Goal: Task Accomplishment & Management: Use online tool/utility

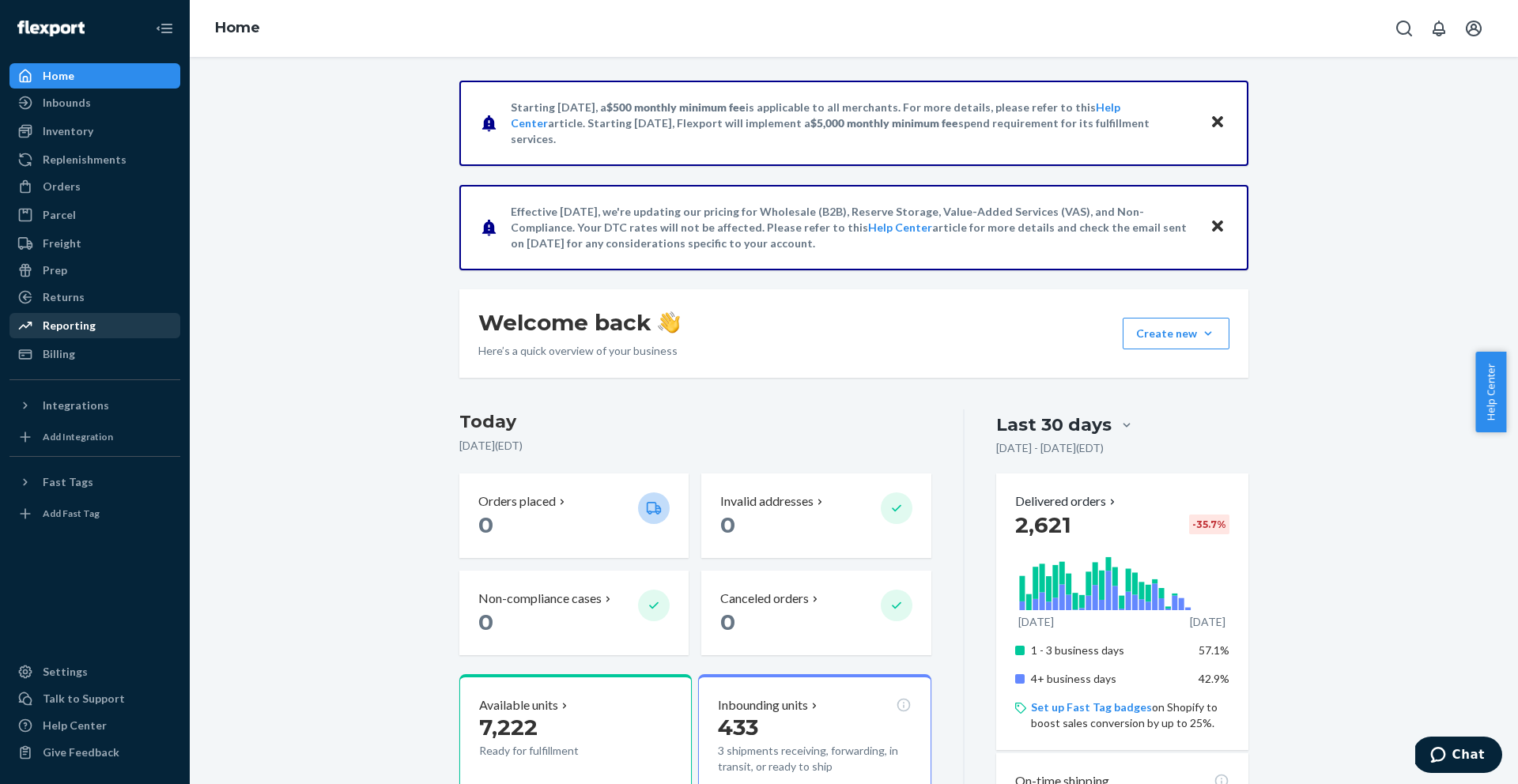
drag, startPoint x: 58, startPoint y: 330, endPoint x: 76, endPoint y: 330, distance: 18.0
click at [58, 330] on div "Reporting" at bounding box center [70, 326] width 53 height 15
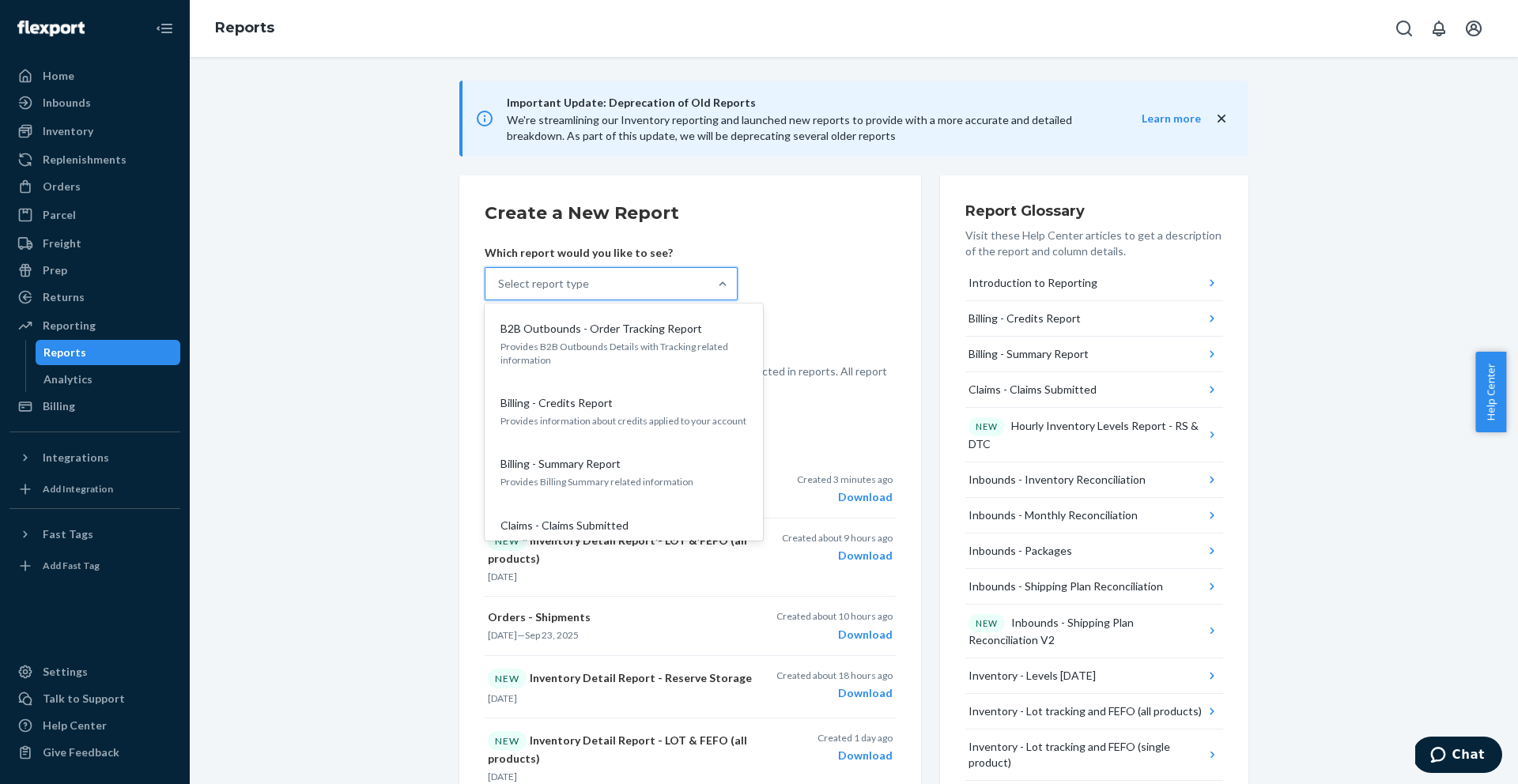
click at [656, 295] on div "Select report type" at bounding box center [597, 284] width 223 height 32
click at [500, 291] on input "option B2B Outbounds - Order Tracking Report focused, 1 of 35. 35 results avail…" at bounding box center [499, 284] width 2 height 15
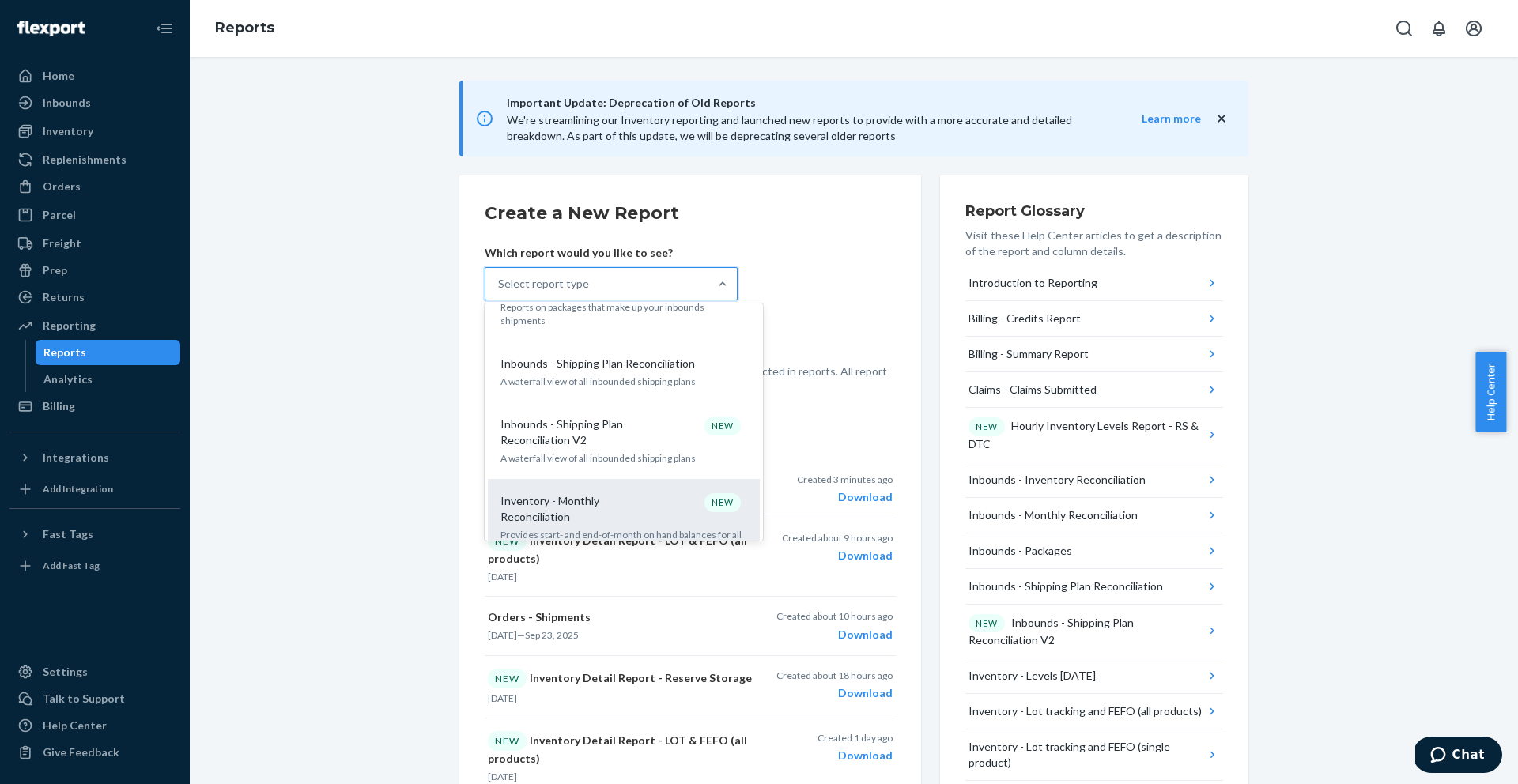
scroll to position [593, 0]
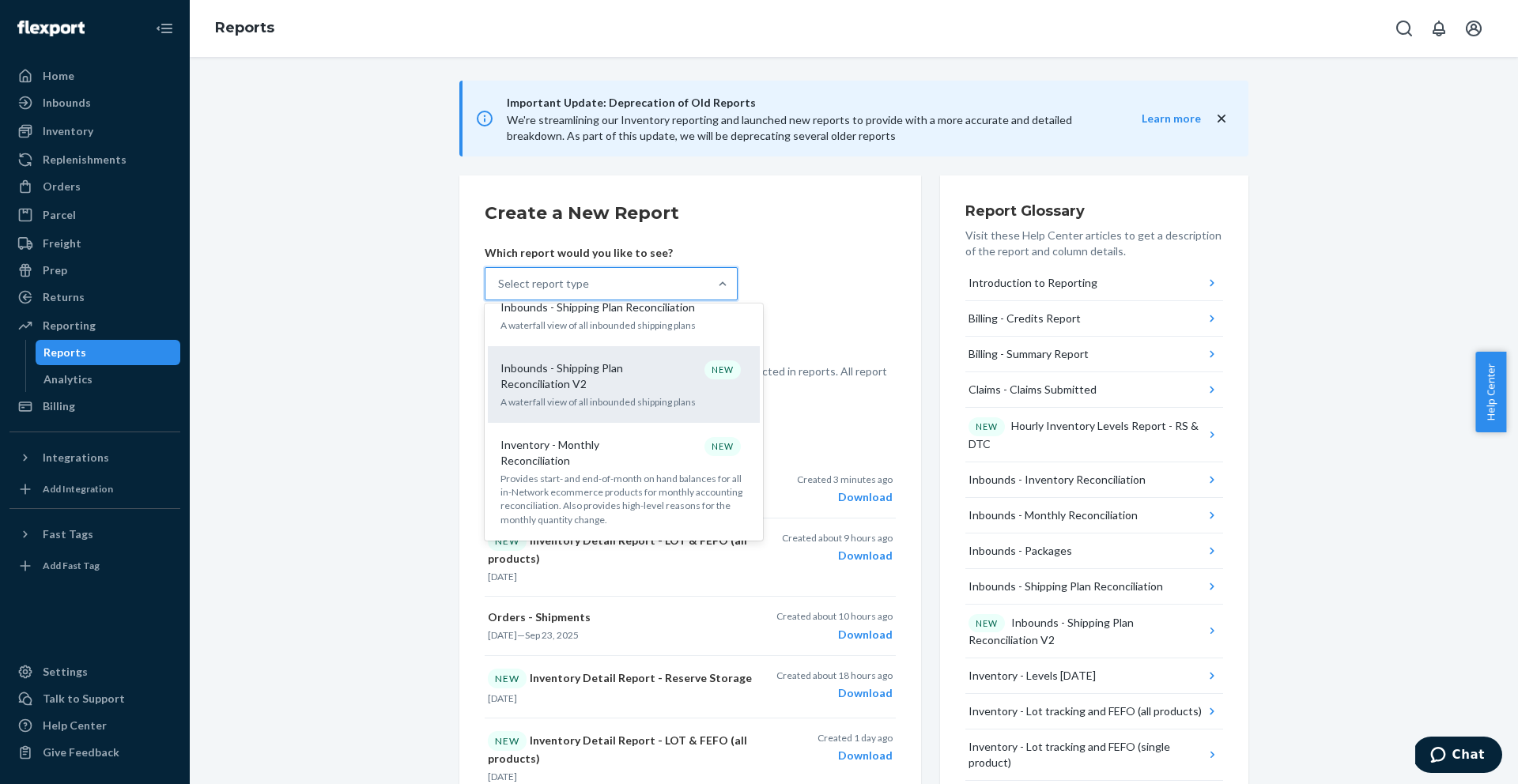
click at [641, 361] on p "Inbounds - Shipping Plan Reconciliation V2" at bounding box center [576, 376] width 152 height 32
click at [500, 291] on input "option Inbounds - Shipping Plan Reconciliation V2 focused, 10 of 35. 35 results…" at bounding box center [499, 284] width 2 height 15
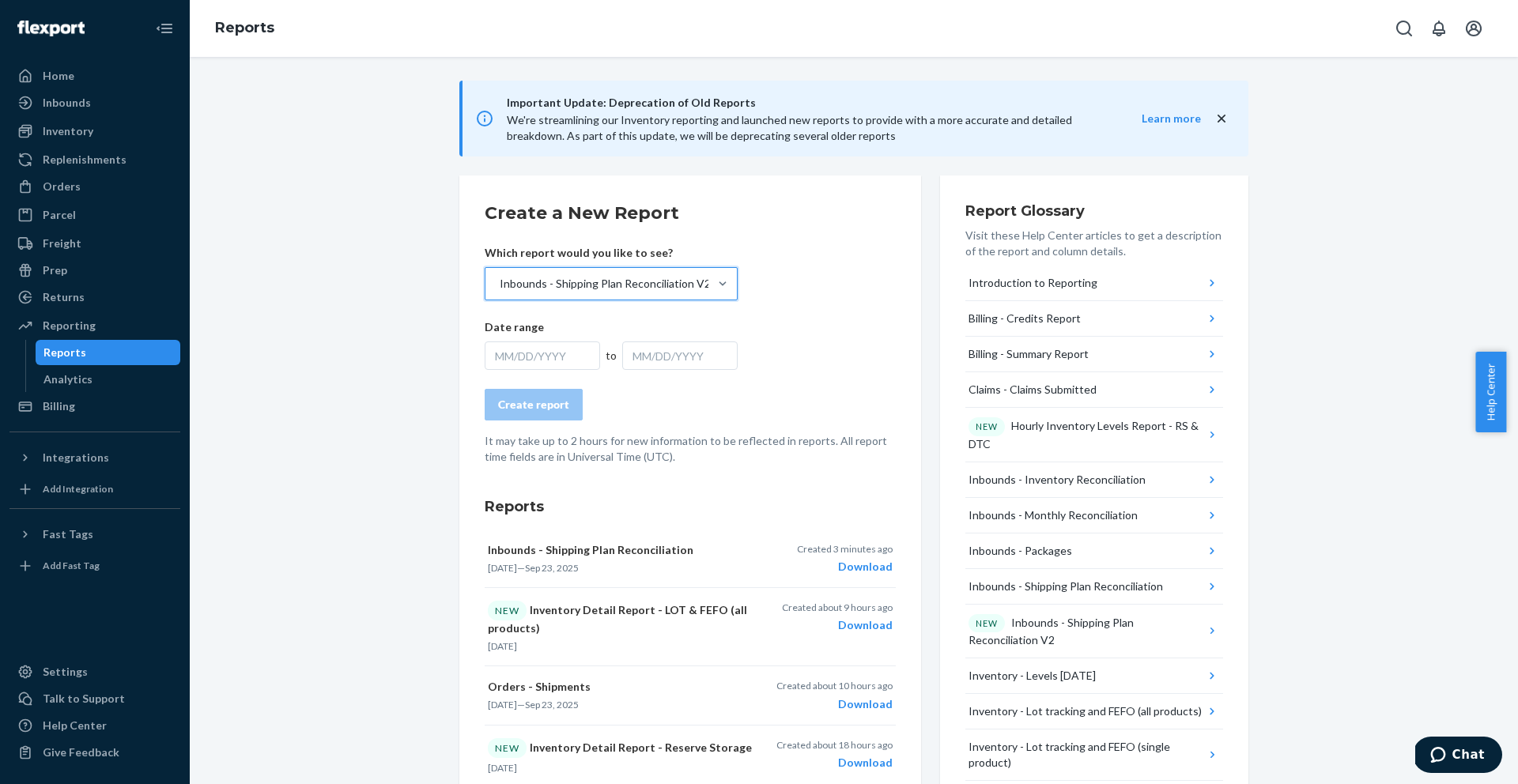
click at [550, 350] on div "MM/DD/YYYY" at bounding box center [543, 355] width 115 height 28
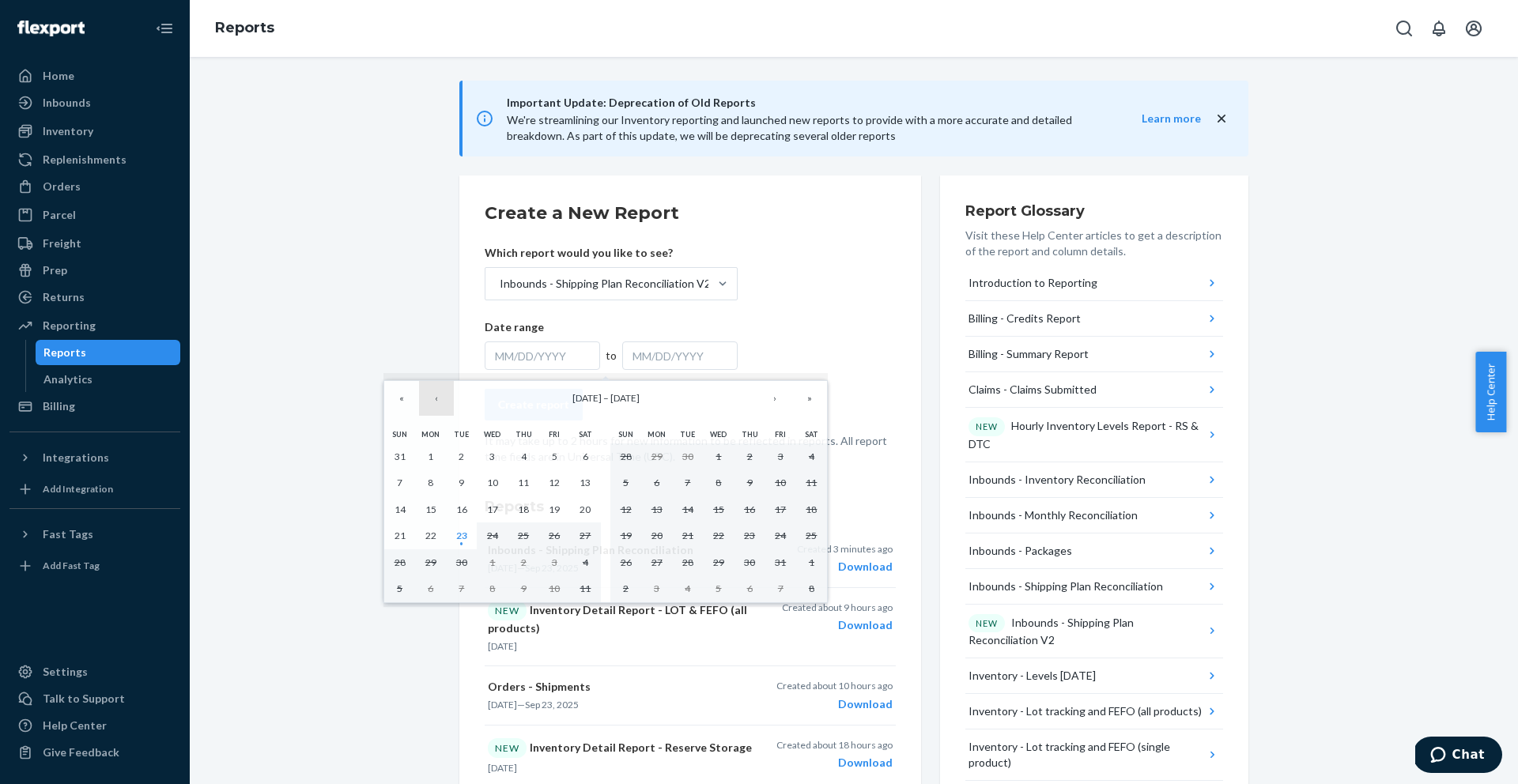
click at [436, 396] on button "‹" at bounding box center [436, 398] width 34 height 34
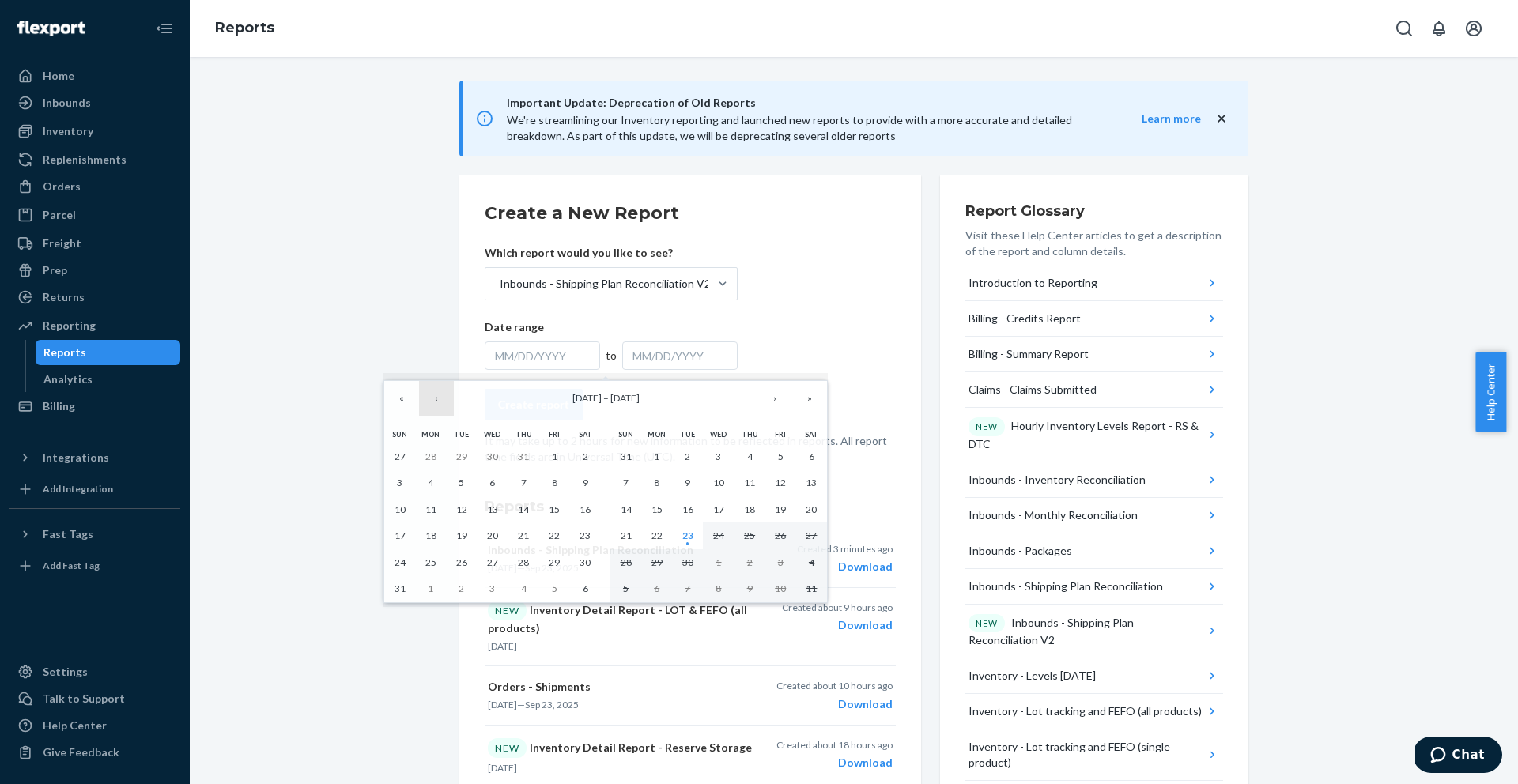
click at [436, 396] on button "‹" at bounding box center [436, 398] width 34 height 34
click at [519, 541] on abbr "24" at bounding box center [523, 536] width 11 height 12
click at [769, 400] on button "›" at bounding box center [775, 398] width 34 height 34
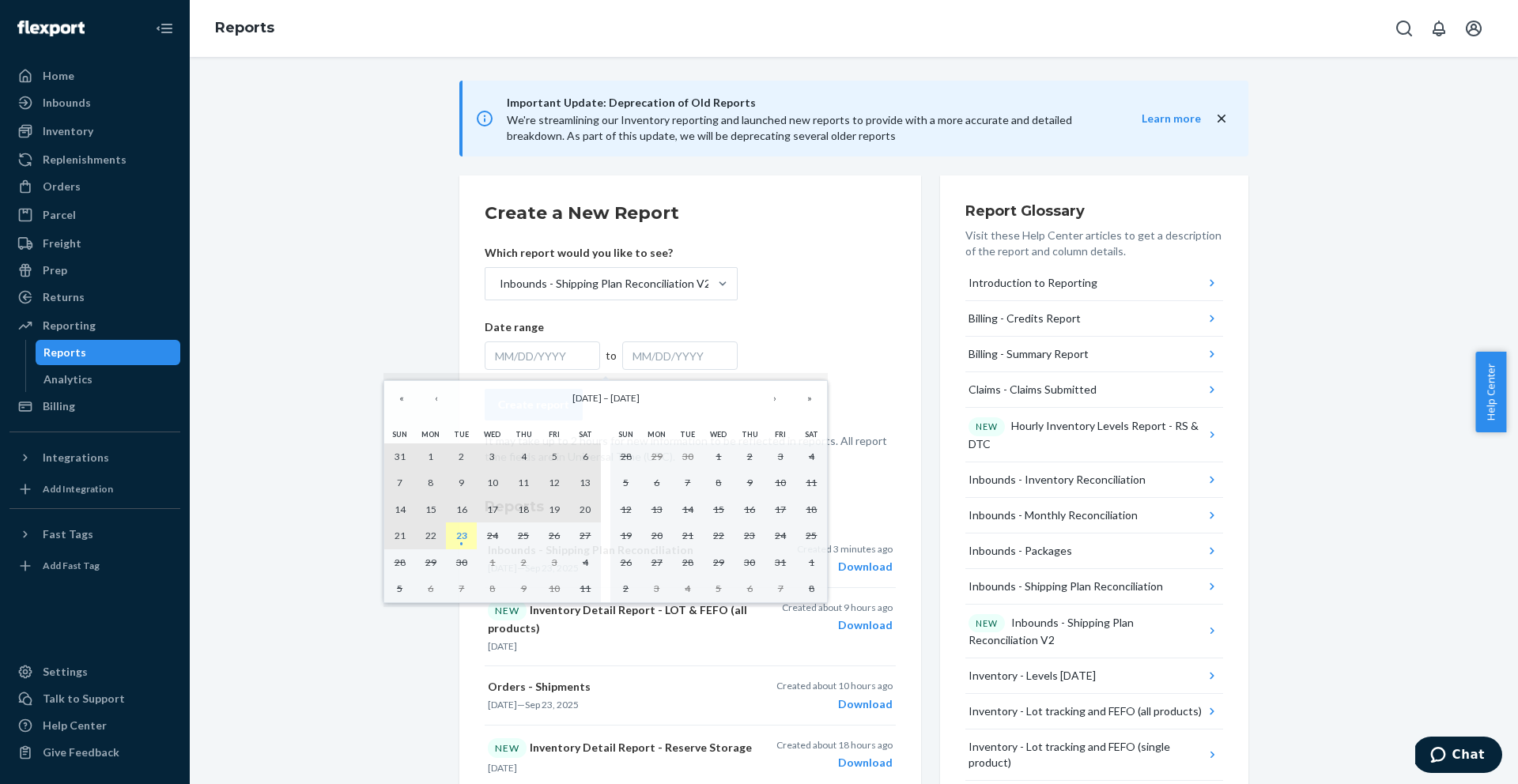
drag, startPoint x: 465, startPoint y: 535, endPoint x: 478, endPoint y: 468, distance: 68.2
click at [465, 535] on abbr "23" at bounding box center [462, 536] width 11 height 12
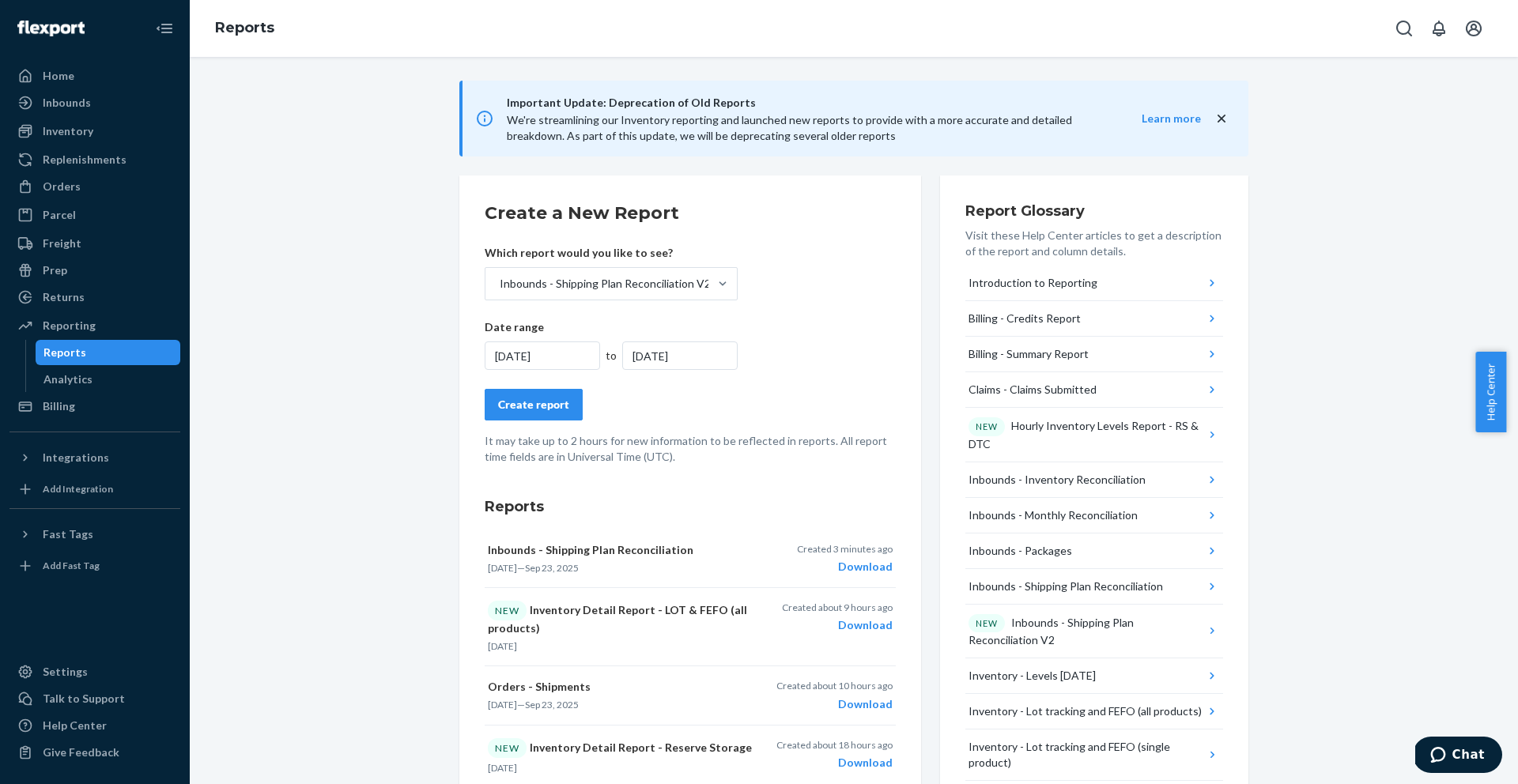
click at [539, 408] on div "Create report" at bounding box center [533, 405] width 71 height 15
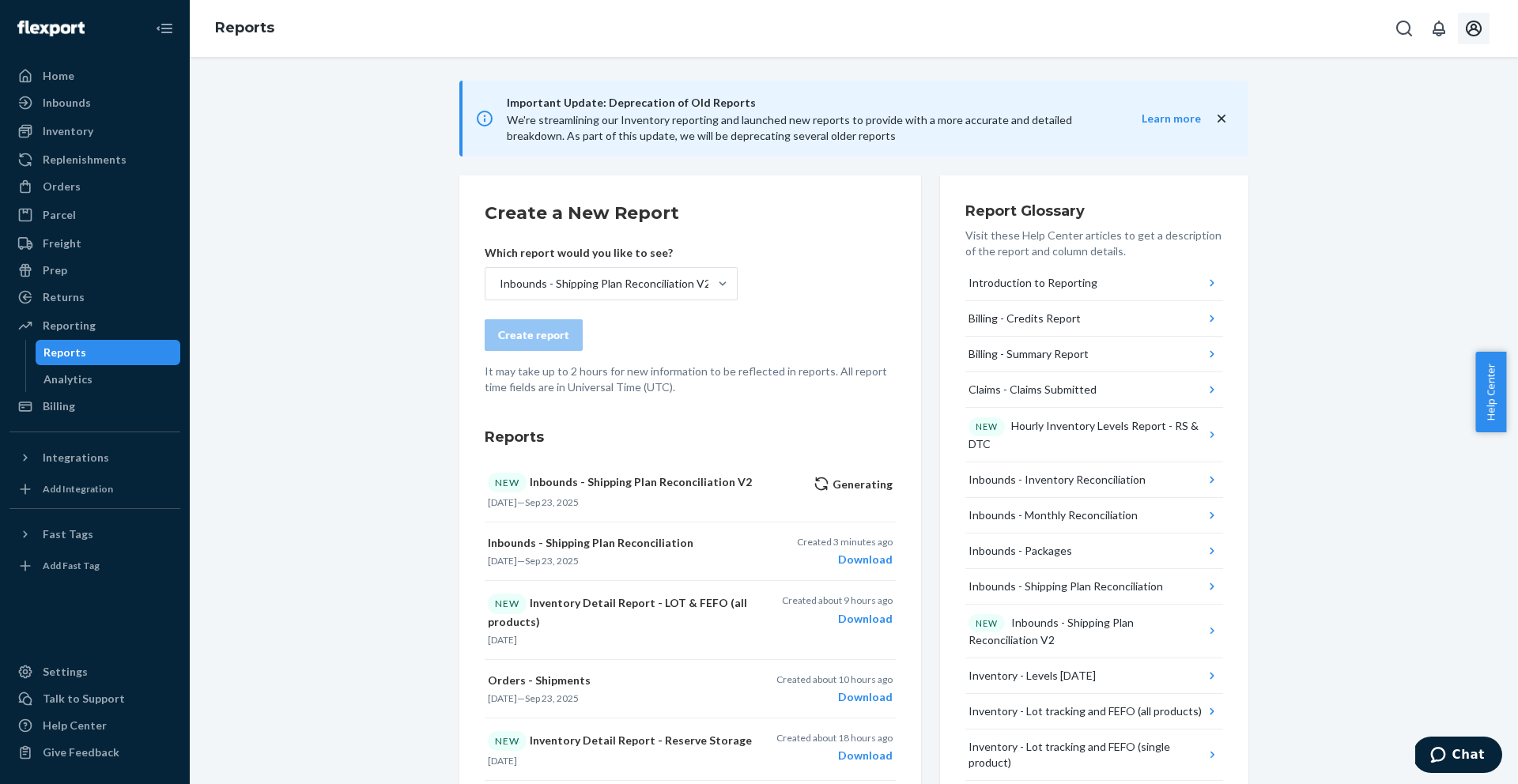
click at [1463, 28] on button "Open account menu" at bounding box center [1473, 28] width 32 height 32
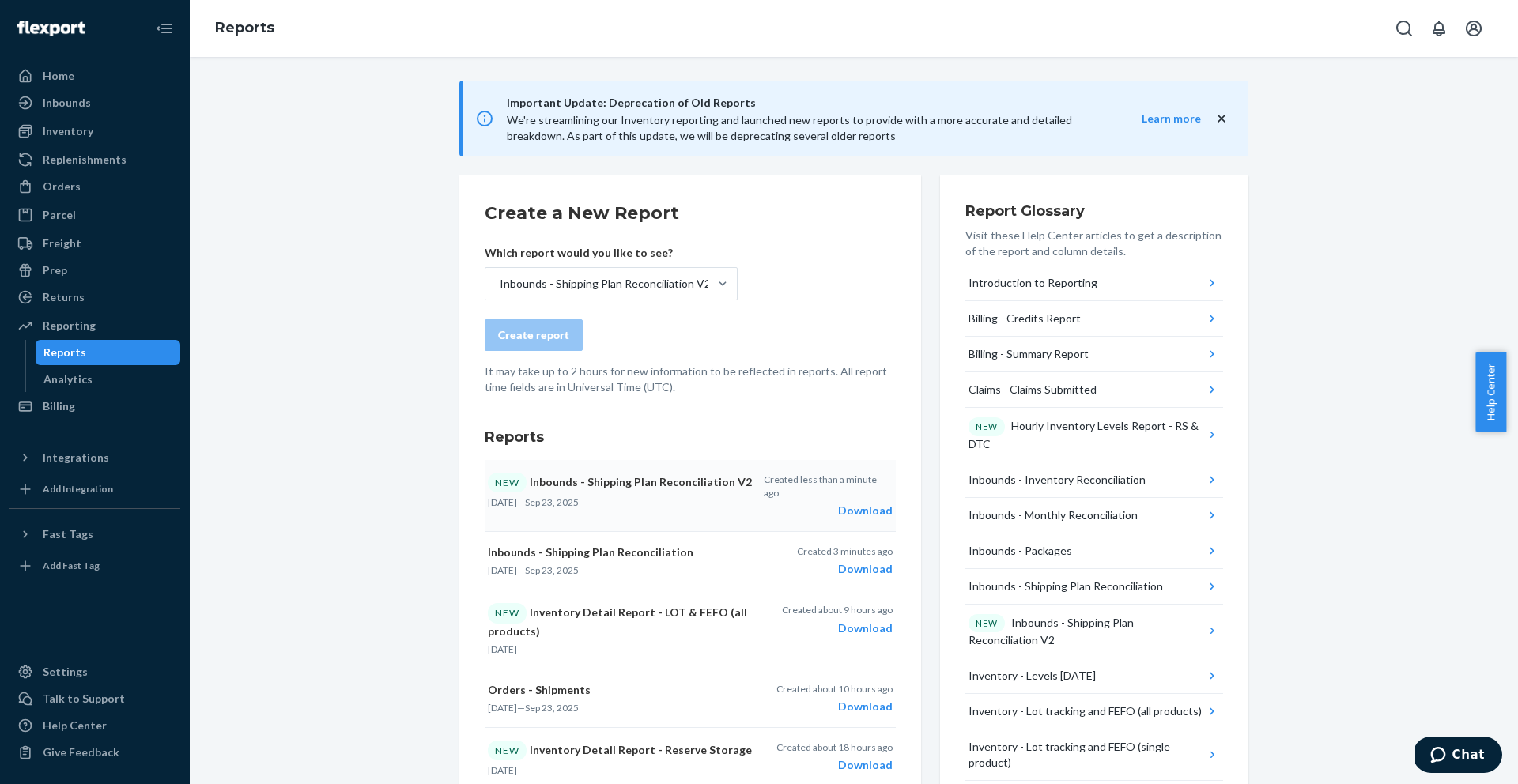
click at [853, 503] on div "Download" at bounding box center [828, 511] width 129 height 15
click at [1466, 37] on icon "Open account menu" at bounding box center [1474, 28] width 19 height 19
click at [1390, 171] on div "Log out" at bounding box center [1437, 186] width 119 height 29
